Goal: Browse casually

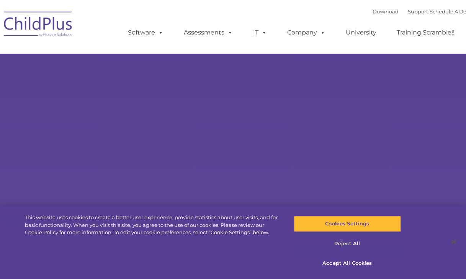
type input ""
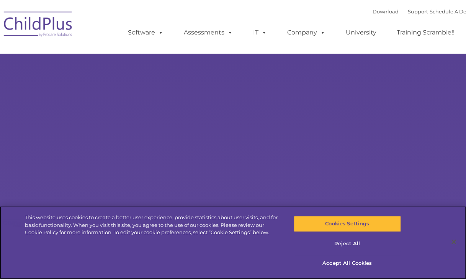
select select "MEDIUM"
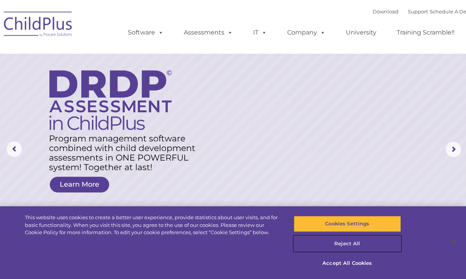
click at [350, 243] on button "Reject All" at bounding box center [347, 244] width 107 height 16
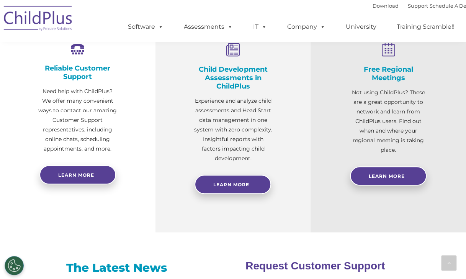
scroll to position [309, 0]
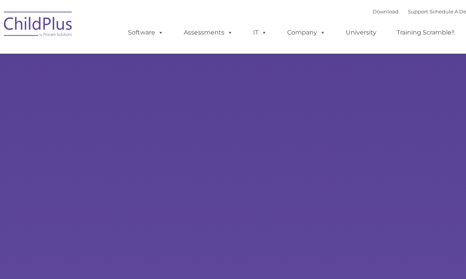
type input ""
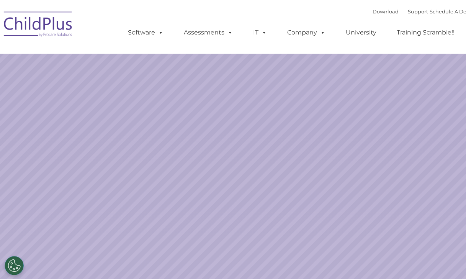
select select "MEDIUM"
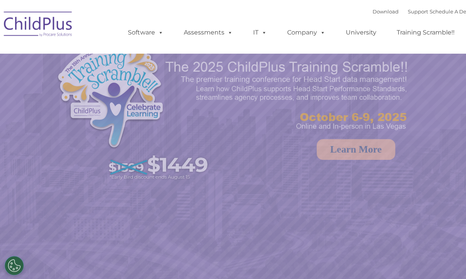
select select "MEDIUM"
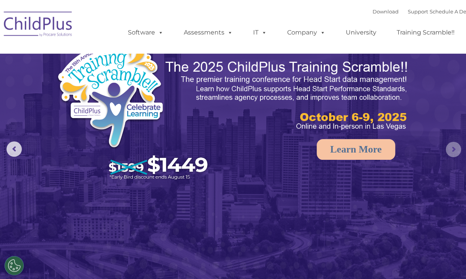
click at [455, 154] on rs-arrow at bounding box center [453, 149] width 15 height 15
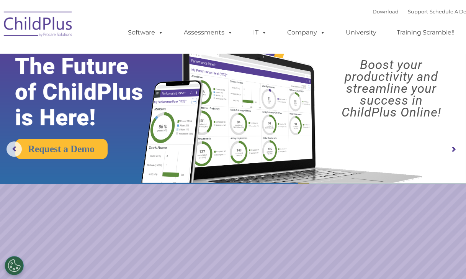
click at [455, 154] on rs-arrow at bounding box center [453, 149] width 15 height 15
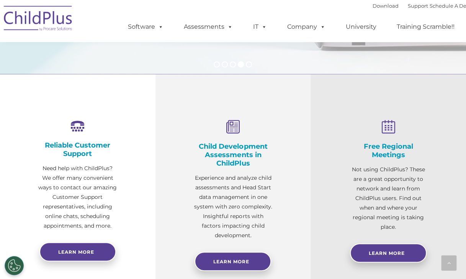
scroll to position [210, 0]
